Goal: Register for event/course

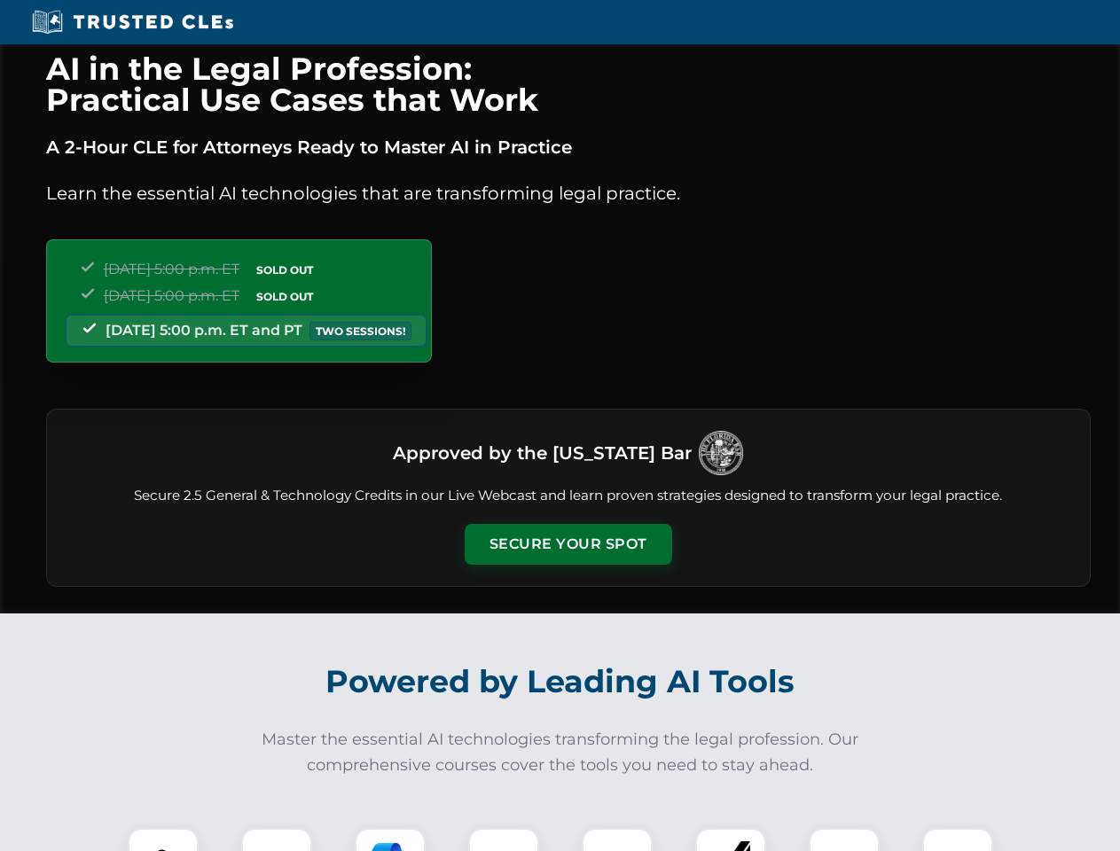
click at [568, 545] on button "Secure Your Spot" at bounding box center [569, 544] width 208 height 41
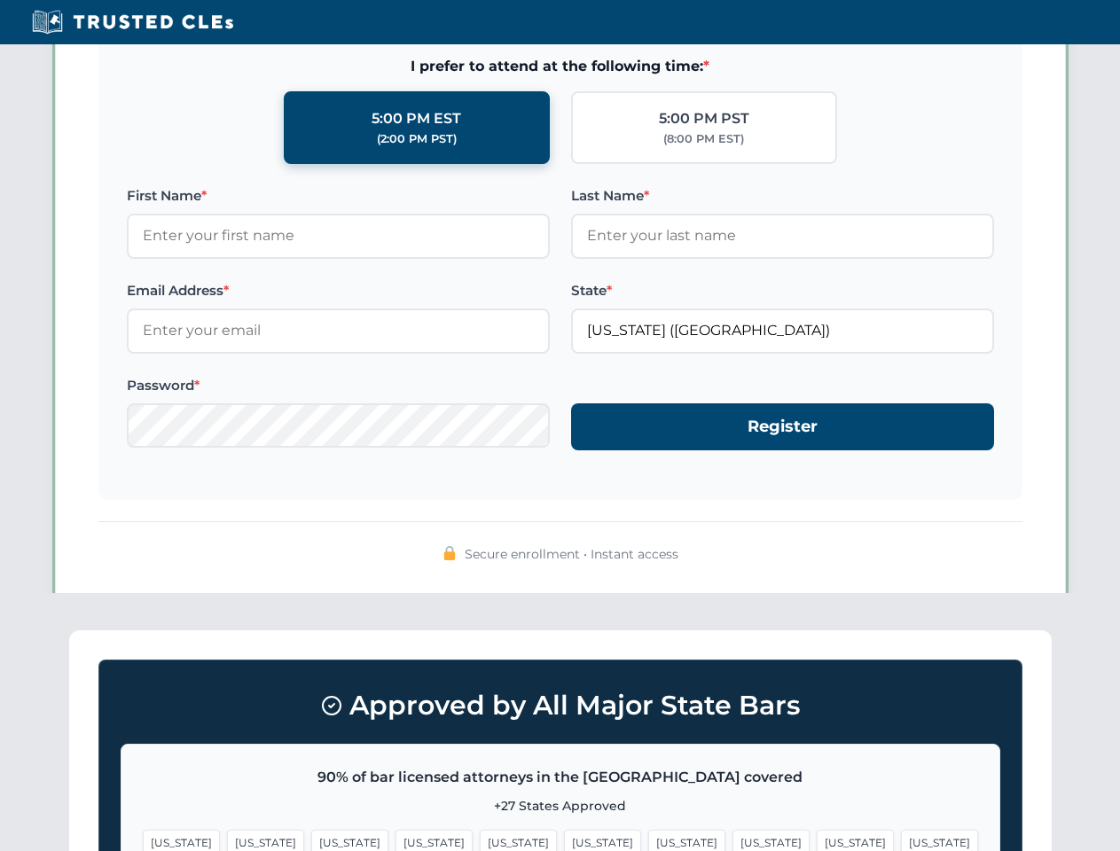
click at [648, 840] on span "[US_STATE]" at bounding box center [686, 843] width 77 height 26
click at [817, 840] on span "[US_STATE]" at bounding box center [855, 843] width 77 height 26
